Goal: Use online tool/utility

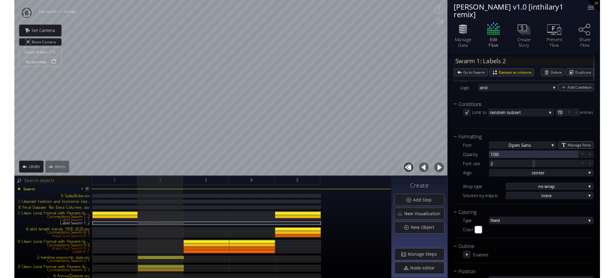
scroll to position [160, 0]
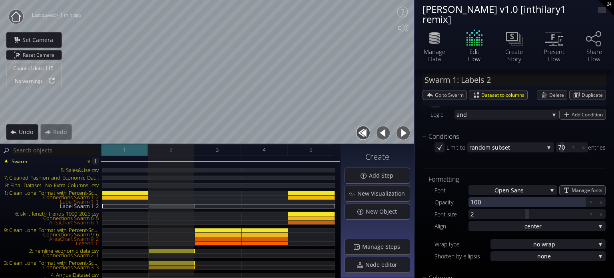
click at [142, 149] on div "1" at bounding box center [124, 150] width 47 height 12
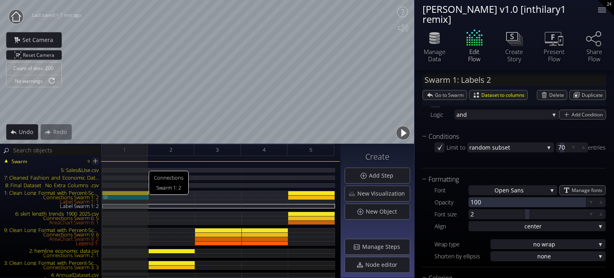
click at [135, 198] on div "Connections Swarm 1: 2" at bounding box center [125, 197] width 46 height 4
type input "Swarm 1: Connections 2"
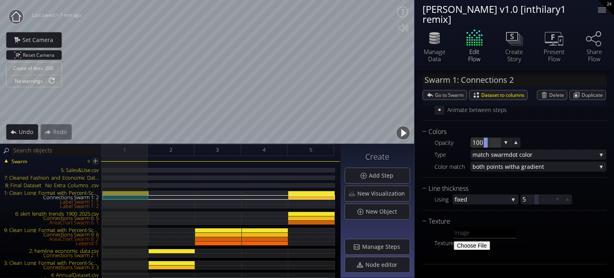
scroll to position [56, 0]
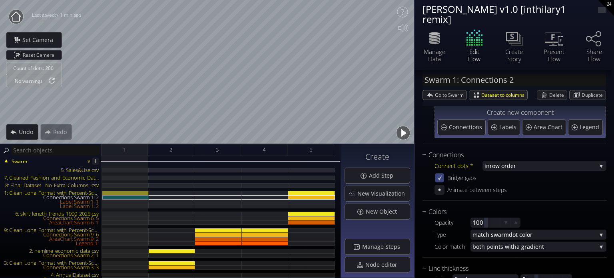
click at [441, 177] on icon at bounding box center [439, 177] width 7 height 7
click at [441, 178] on icon at bounding box center [439, 177] width 7 height 7
click at [520, 173] on div "Bridge gaps" at bounding box center [520, 178] width 172 height 10
click at [520, 166] on span "row order" at bounding box center [542, 166] width 107 height 10
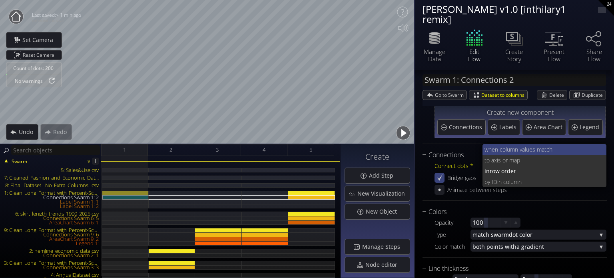
click at [514, 147] on span "when column va" at bounding box center [504, 149] width 40 height 11
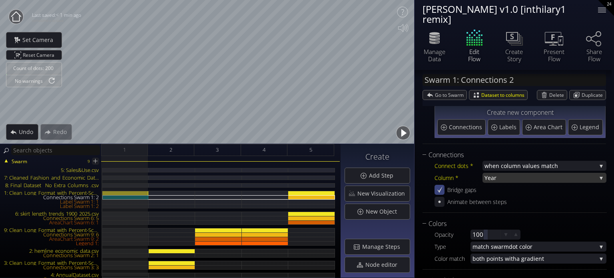
click at [497, 176] on span "Year" at bounding box center [540, 178] width 112 height 10
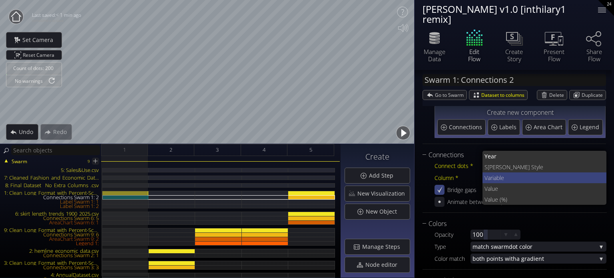
click at [503, 177] on span "le" at bounding box center [549, 177] width 101 height 11
